Goal: Task Accomplishment & Management: Manage account settings

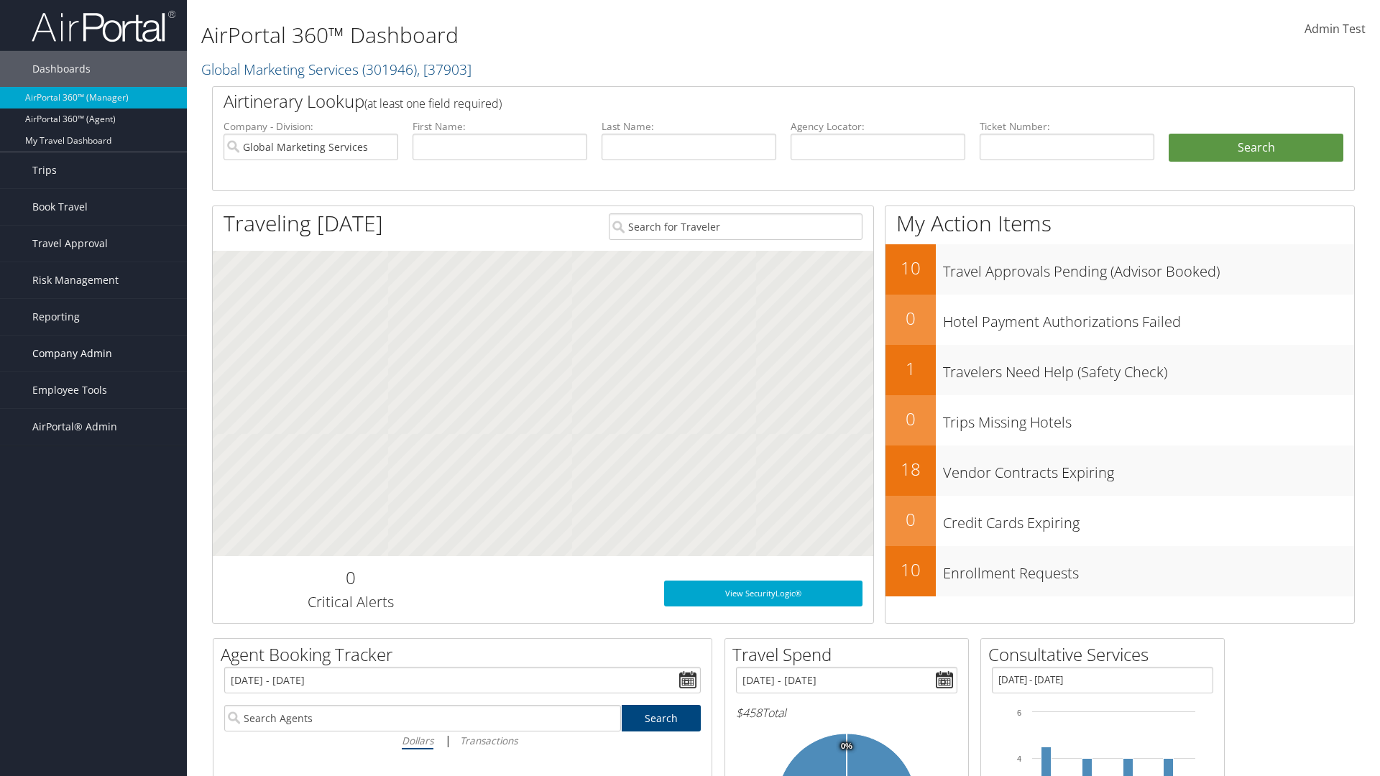
click at [93, 354] on span "Company Admin" at bounding box center [72, 354] width 80 height 36
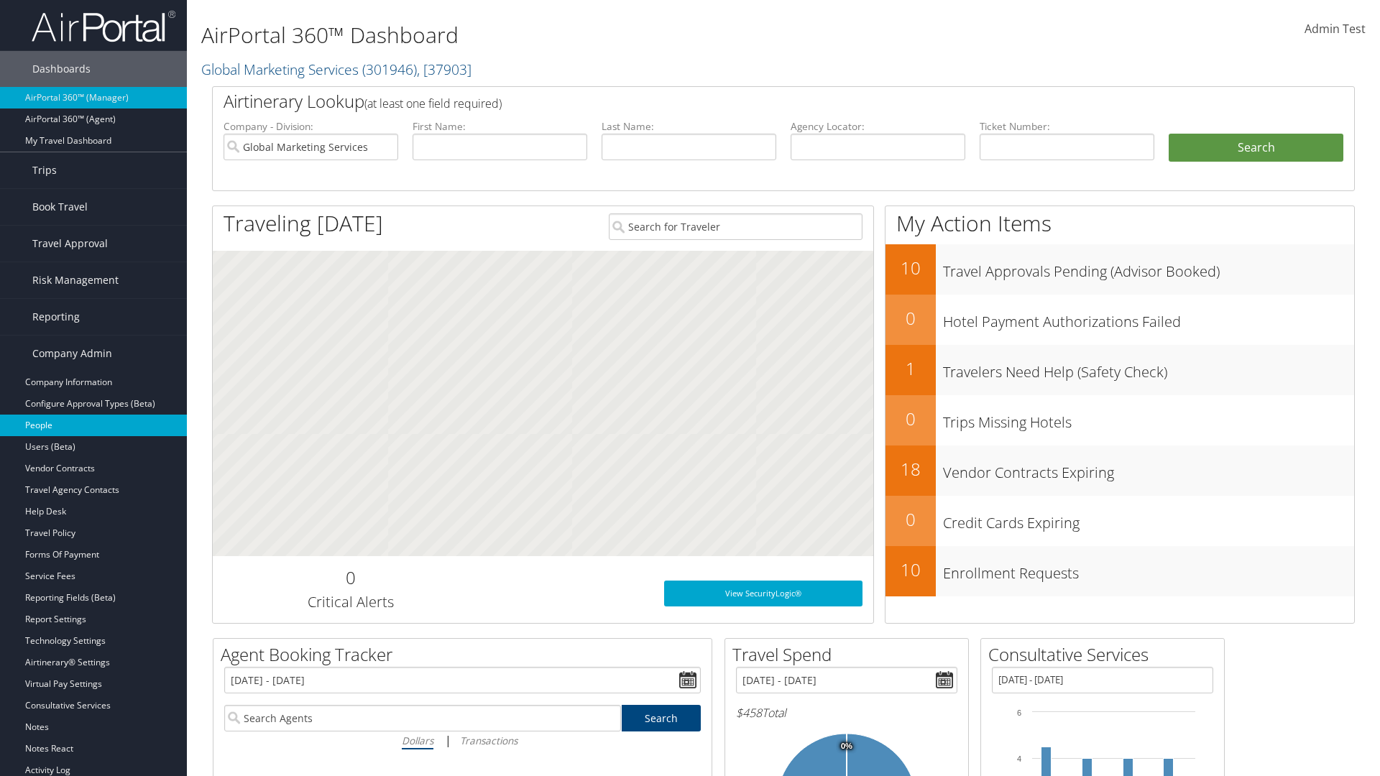
click at [93, 425] on link "People" at bounding box center [93, 426] width 187 height 22
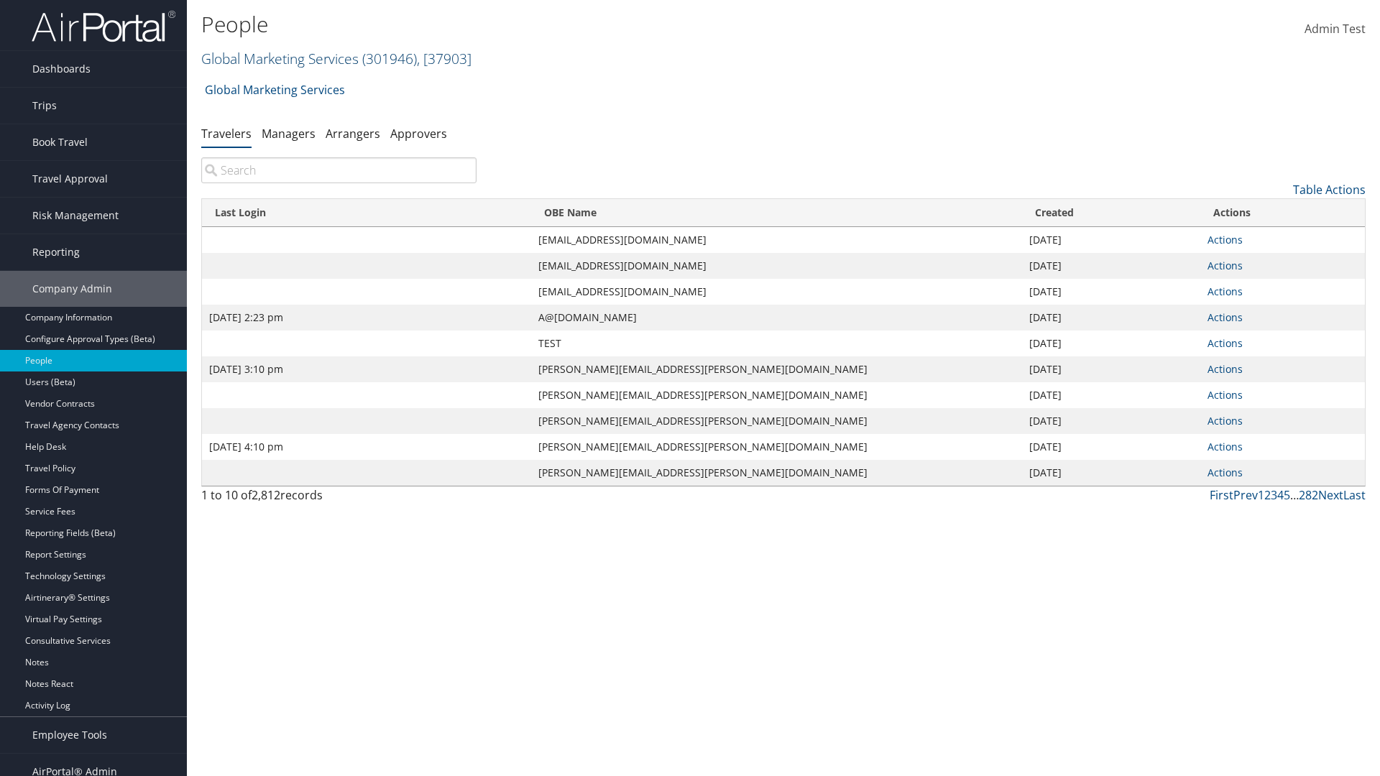
click at [278, 58] on link "Global Marketing Services ( 301946 ) , [ 37903 ]" at bounding box center [336, 58] width 270 height 19
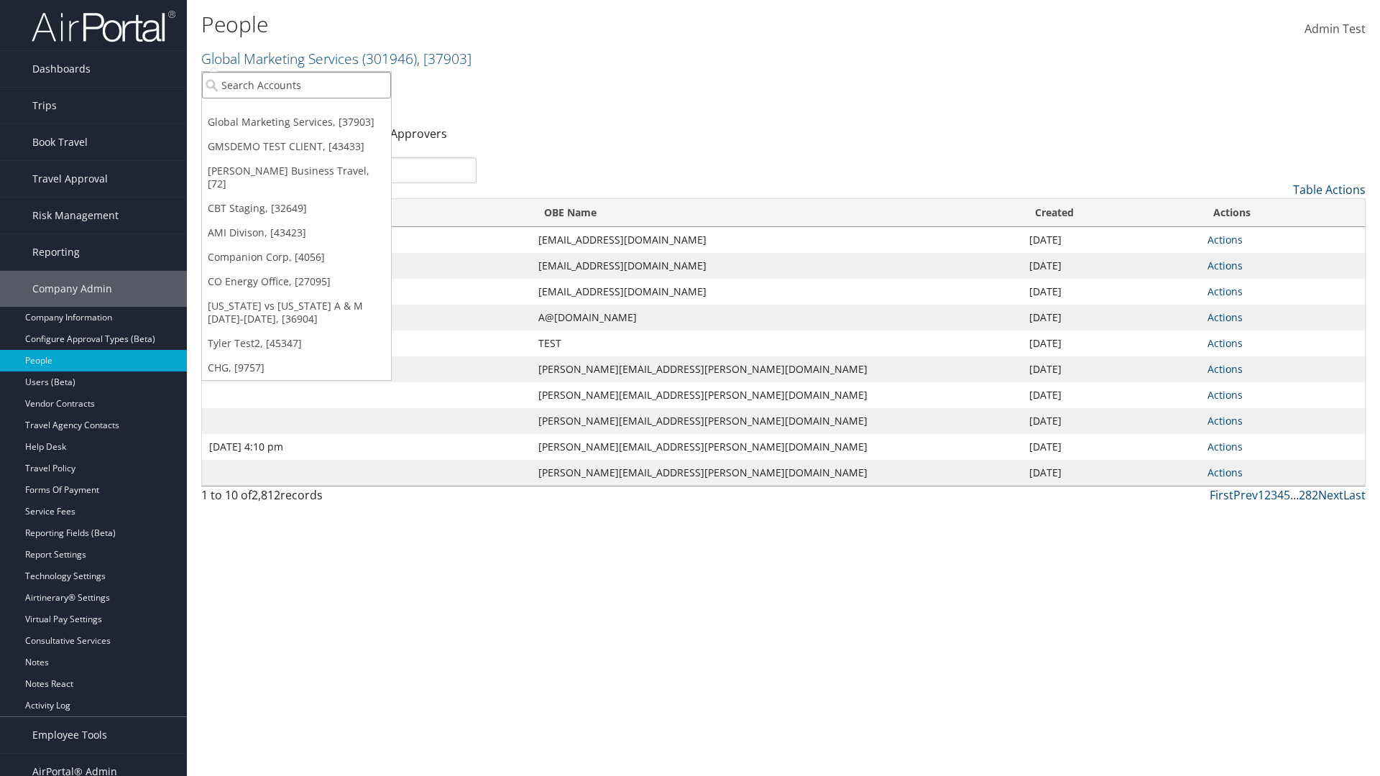
click at [296, 85] on input "search" at bounding box center [296, 85] width 189 height 27
type input "Global Marketing Services"
click at [310, 111] on div "Global Marketing Services (301946), [37903]" at bounding box center [309, 111] width 231 height 13
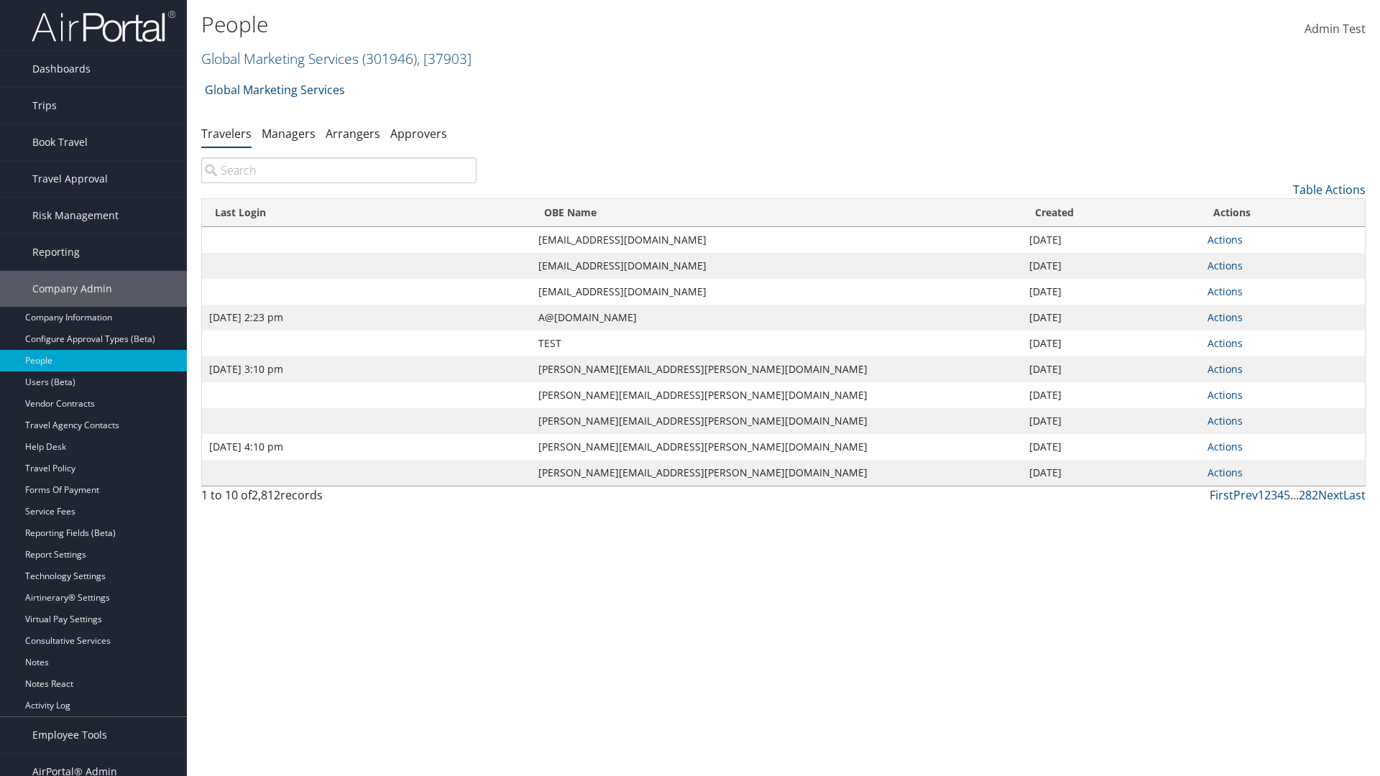
click at [339, 170] on input "search" at bounding box center [338, 170] width 275 height 26
type input "[DATE] 2:23 pm"
